Goal: Task Accomplishment & Management: Manage account settings

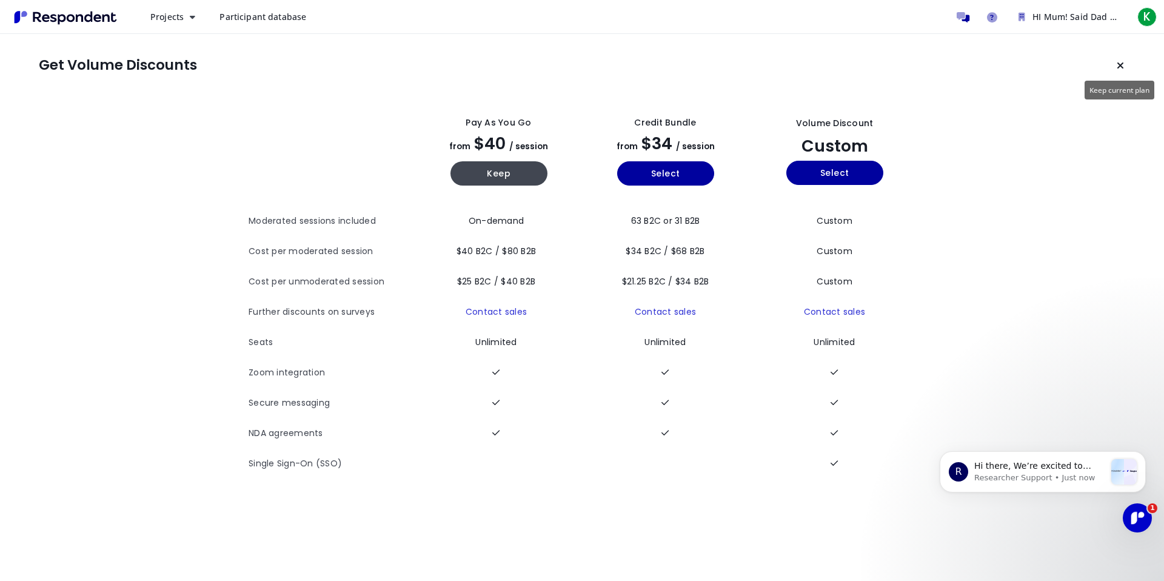
click at [1114, 58] on button "Keep current plan" at bounding box center [1120, 65] width 24 height 24
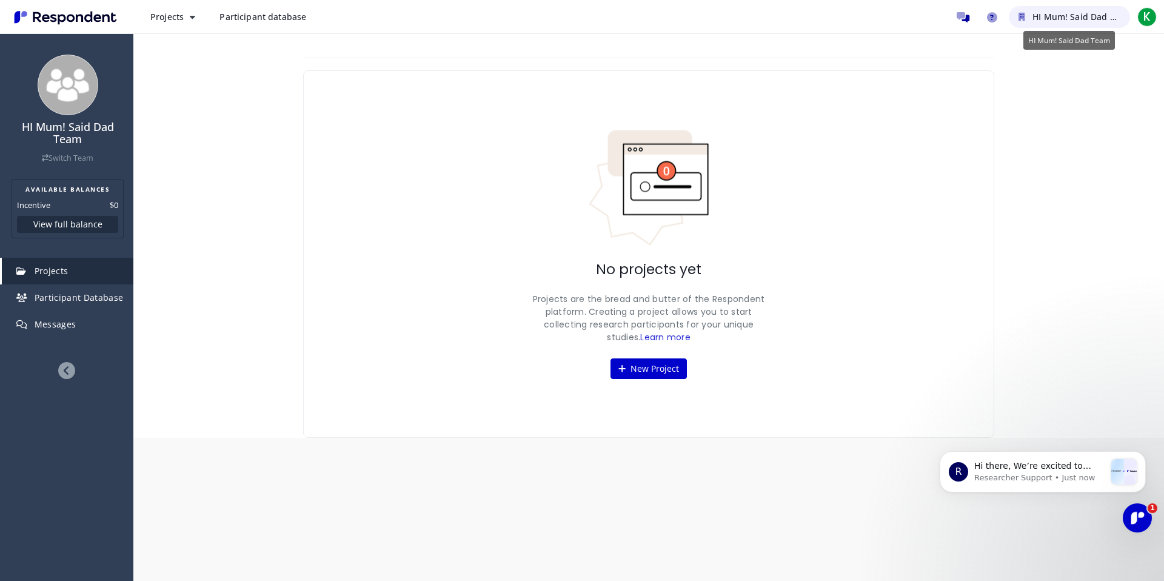
click at [1068, 12] on span "HI Mum! Said Dad Team" at bounding box center [1082, 17] width 100 height 12
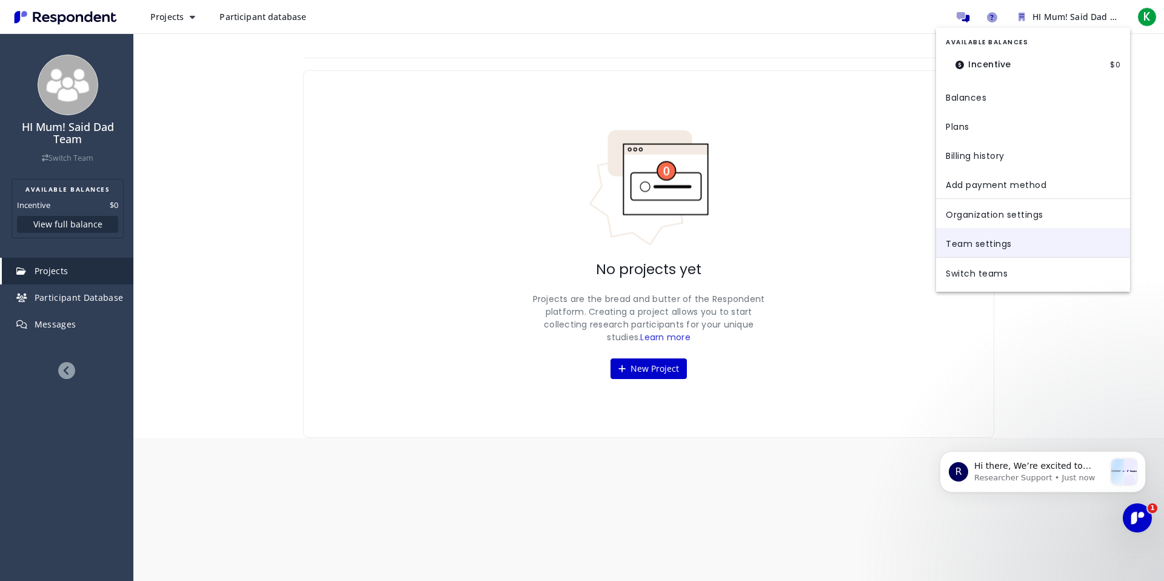
click at [967, 244] on link "Team settings" at bounding box center [1033, 242] width 194 height 29
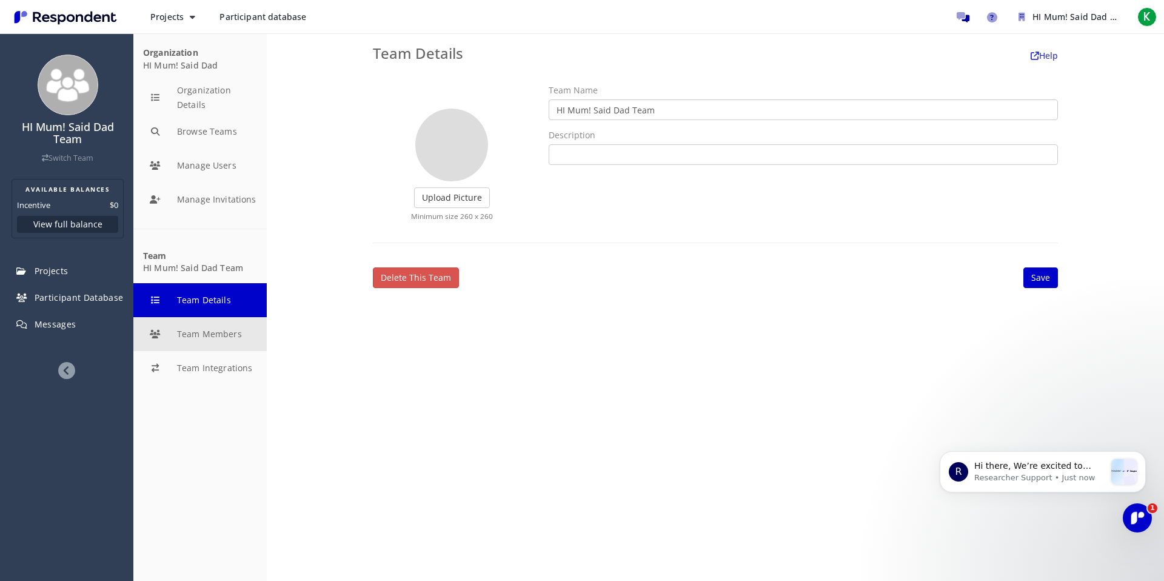
click at [242, 321] on button "Team Members" at bounding box center [199, 334] width 133 height 34
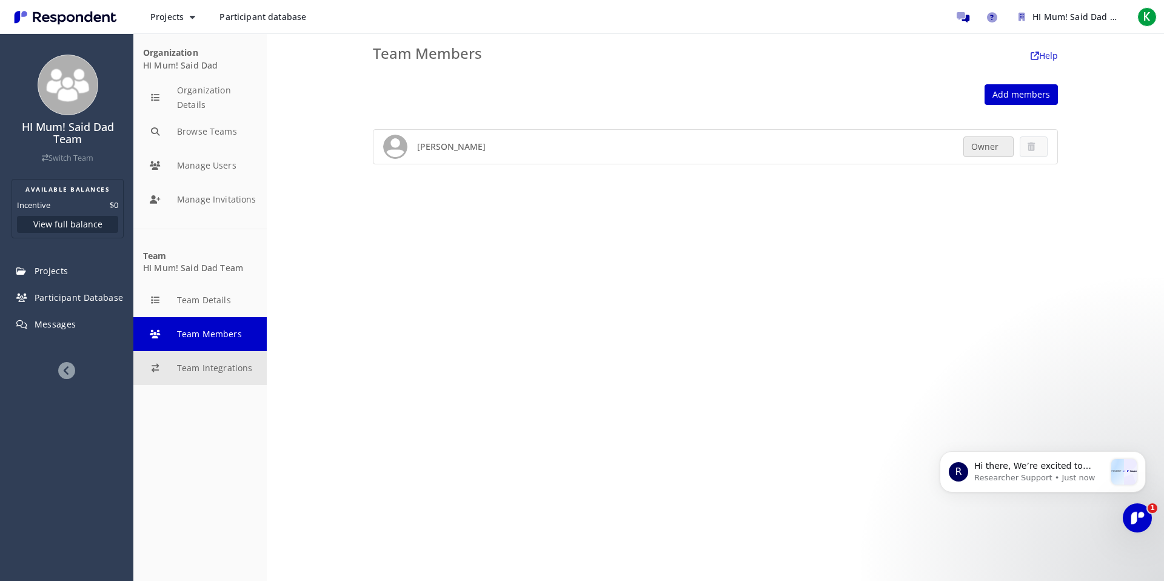
click at [230, 367] on button "Team Integrations" at bounding box center [199, 368] width 133 height 34
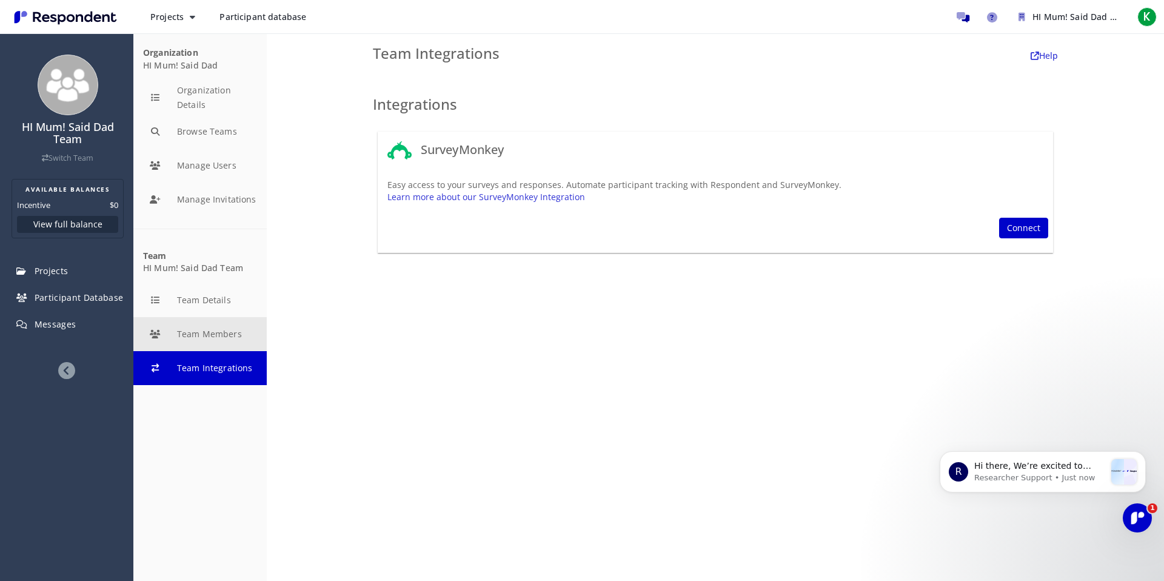
click at [218, 336] on button "Team Members" at bounding box center [199, 334] width 133 height 34
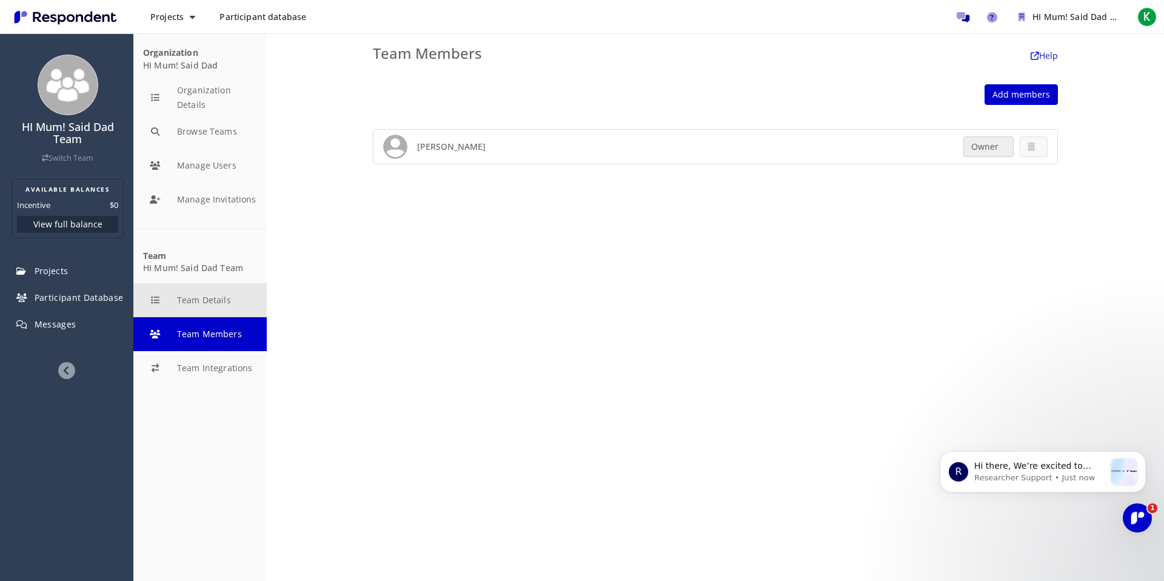
click at [204, 302] on button "Team Details" at bounding box center [199, 300] width 133 height 34
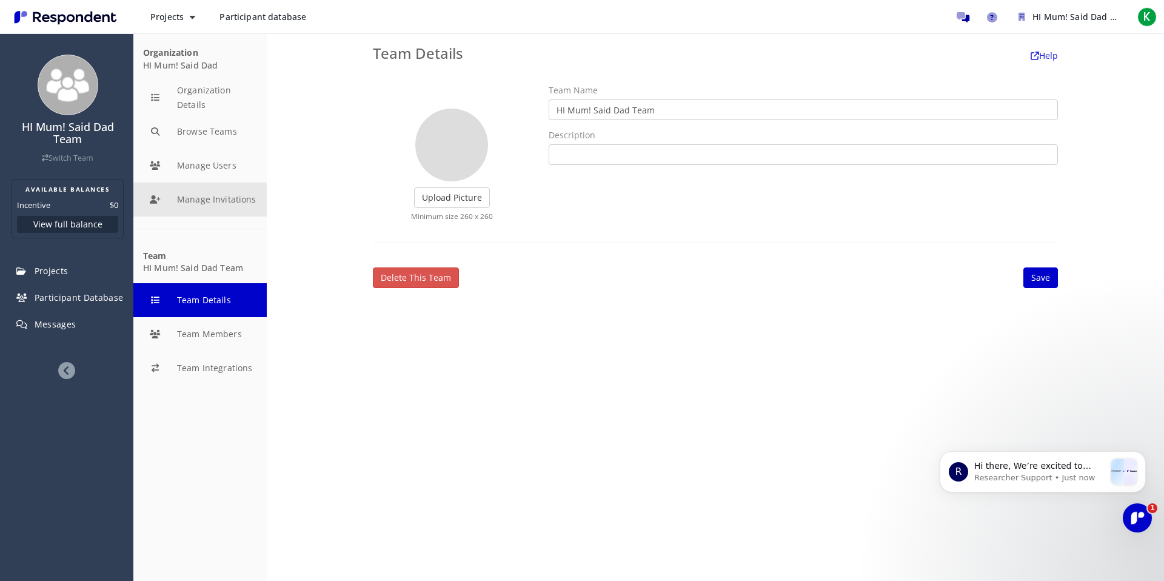
click at [193, 192] on button "Manage Invitations" at bounding box center [199, 199] width 133 height 34
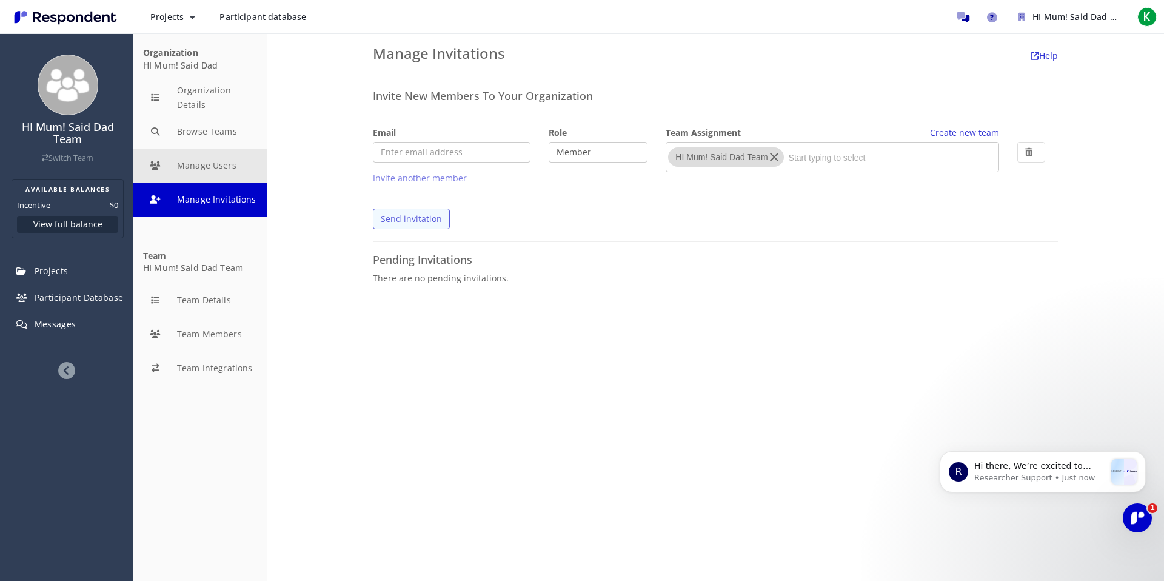
click at [193, 162] on button "Manage Users" at bounding box center [199, 165] width 133 height 34
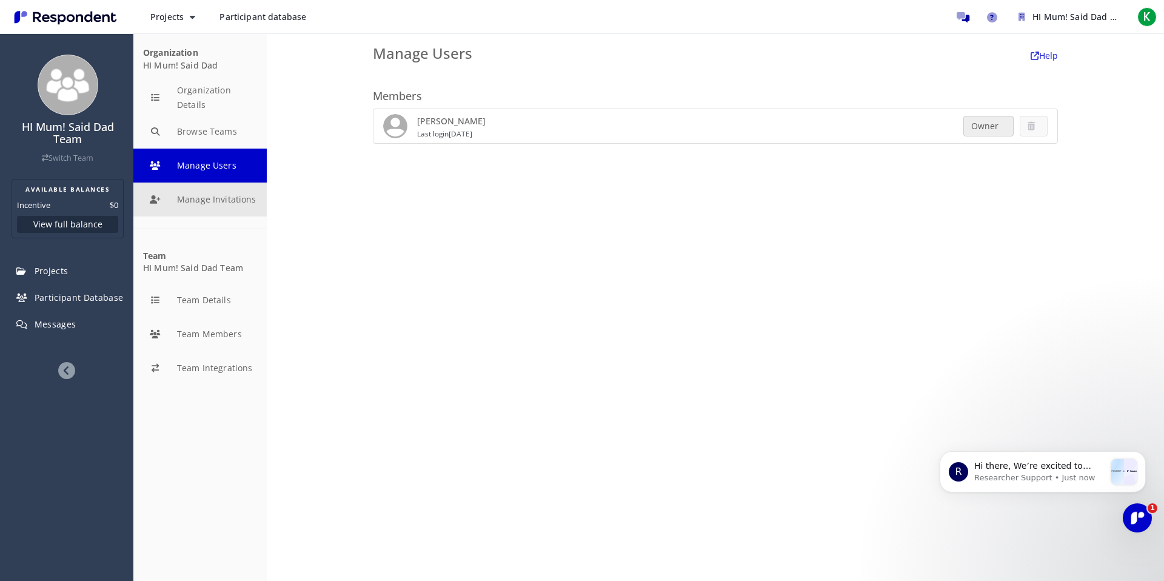
click at [192, 182] on button "Manage Invitations" at bounding box center [199, 199] width 133 height 34
